Goal: Task Accomplishment & Management: Use online tool/utility

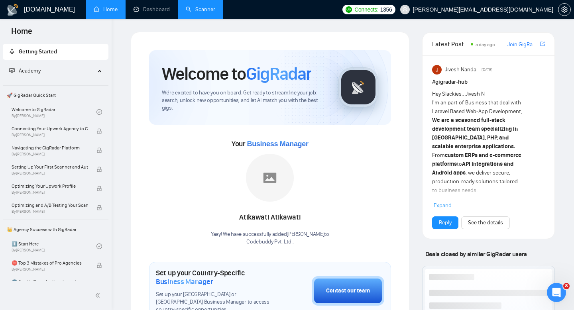
click at [195, 13] on link "Scanner" at bounding box center [200, 9] width 29 height 7
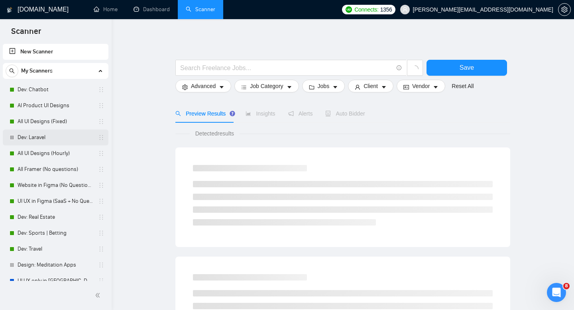
click at [47, 139] on link "Dev: Laravel" at bounding box center [56, 137] width 76 height 16
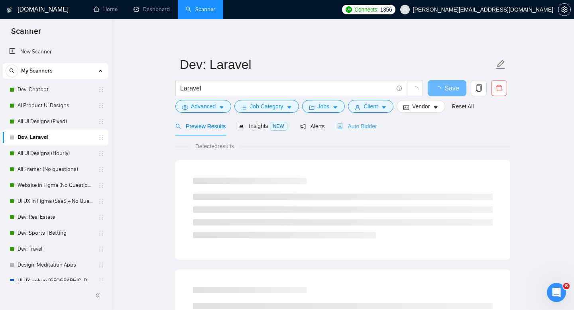
click at [363, 133] on div "Auto Bidder" at bounding box center [356, 126] width 39 height 19
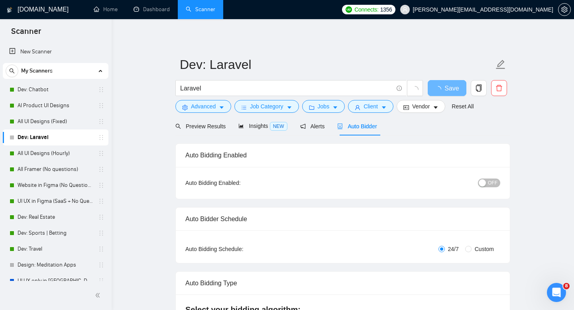
checkbox input "true"
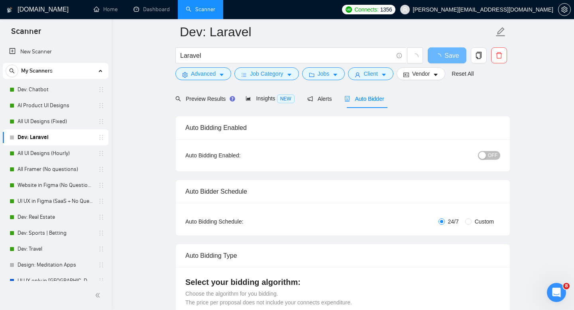
click at [487, 152] on button "OFF" at bounding box center [489, 155] width 22 height 9
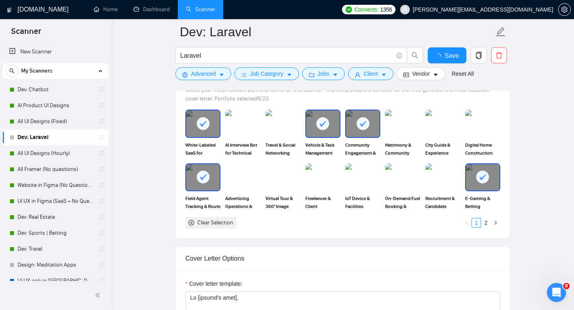
scroll to position [449, 0]
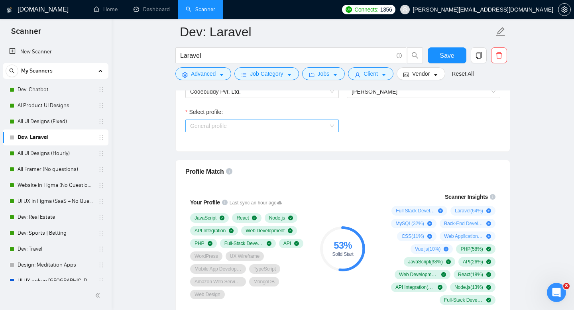
click at [219, 123] on span "General profile" at bounding box center [262, 126] width 144 height 12
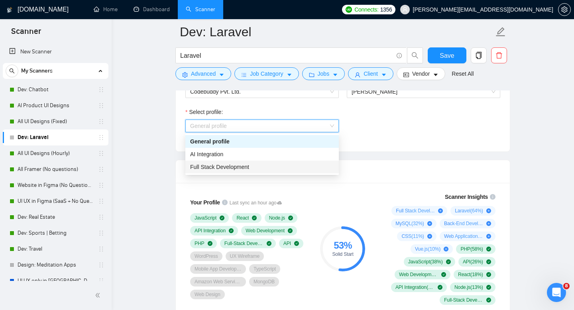
click at [221, 165] on span "Full Stack Development" at bounding box center [219, 167] width 59 height 6
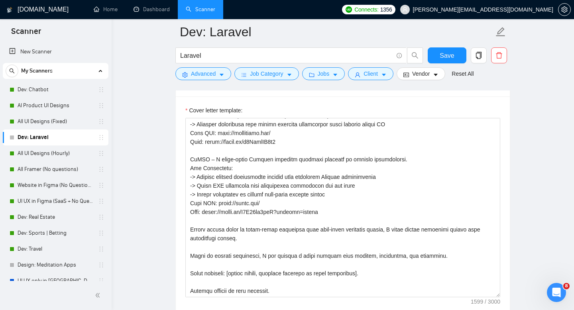
scroll to position [1014, 0]
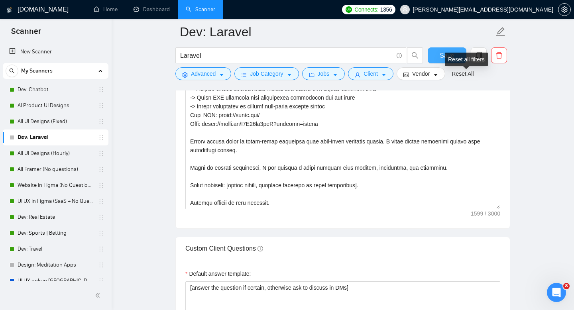
click at [454, 50] on button "Save" at bounding box center [447, 55] width 39 height 16
